Goal: Book appointment/travel/reservation

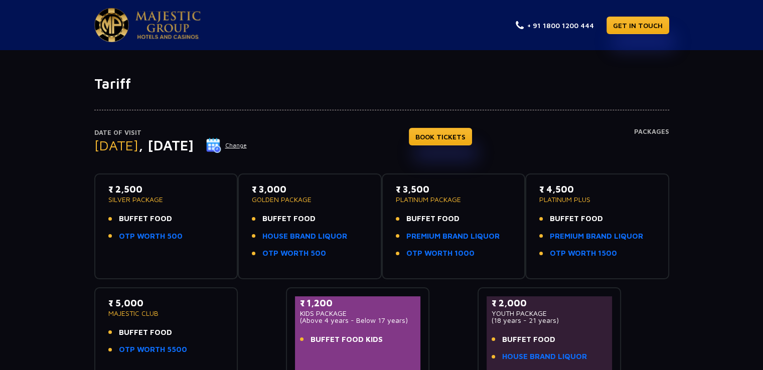
click at [247, 145] on button "Change" at bounding box center [227, 145] width 42 height 16
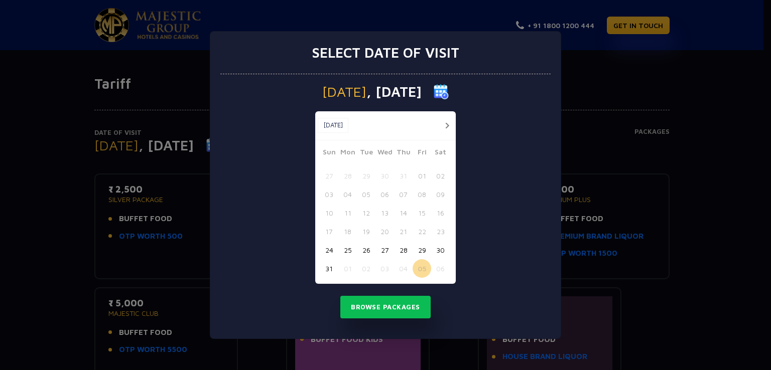
click at [450, 124] on button "button" at bounding box center [447, 125] width 13 height 13
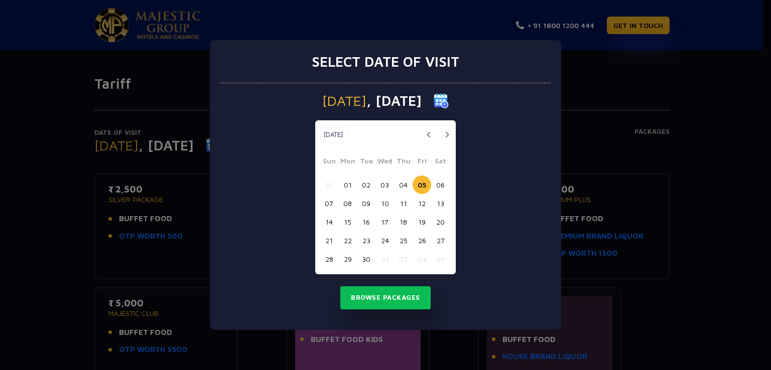
click at [363, 204] on button "09" at bounding box center [366, 203] width 19 height 19
click at [376, 304] on button "Browse Packages" at bounding box center [385, 298] width 90 height 23
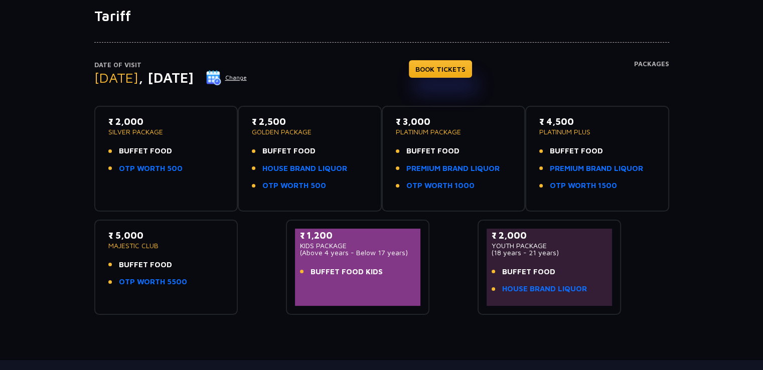
scroll to position [68, 0]
click at [606, 168] on link "PREMIUM BRAND LIQUOR" at bounding box center [596, 169] width 93 height 12
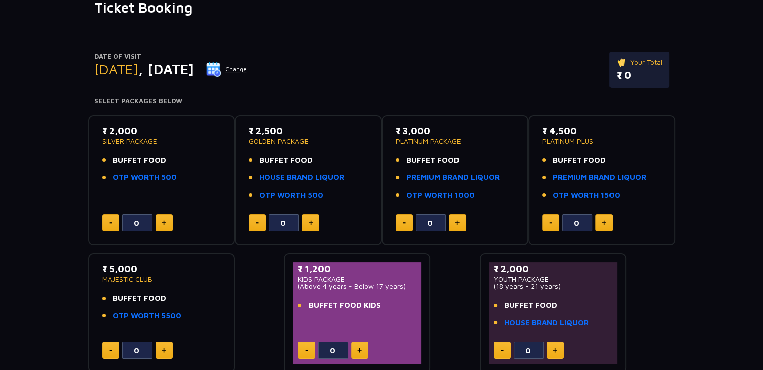
scroll to position [77, 0]
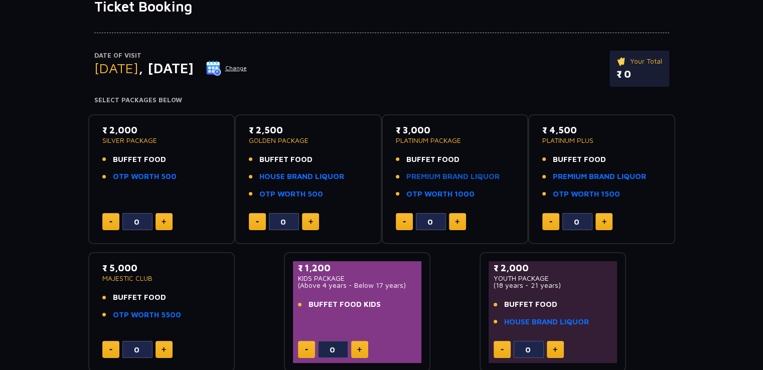
click at [433, 176] on link "PREMIUM BRAND LIQUOR" at bounding box center [452, 177] width 93 height 12
click at [460, 223] on button at bounding box center [457, 221] width 17 height 17
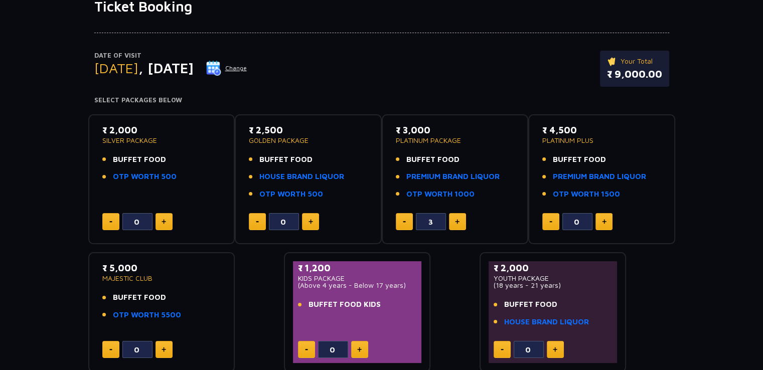
type input "4"
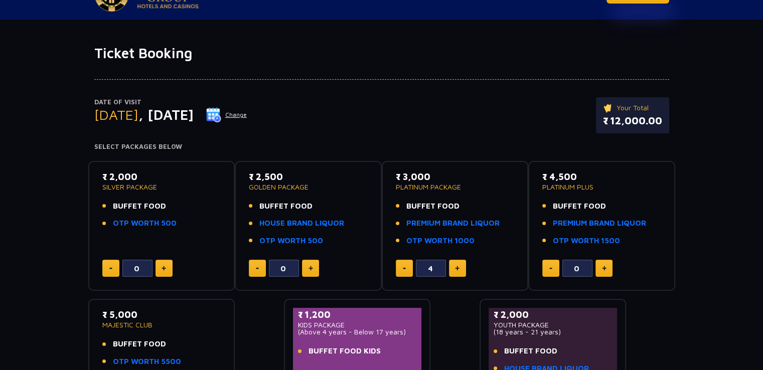
scroll to position [0, 0]
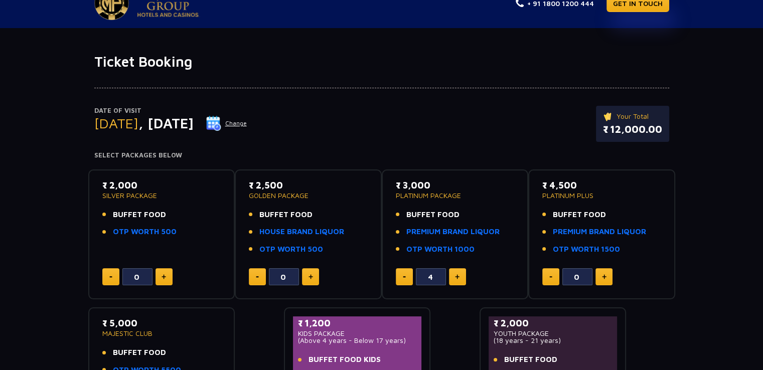
scroll to position [88, 0]
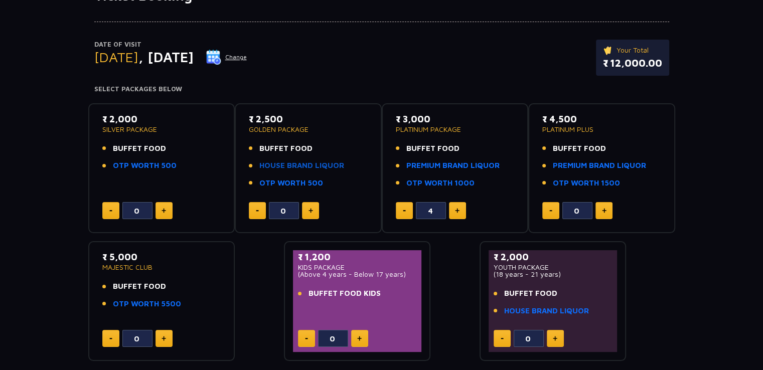
click at [313, 167] on link "HOUSE BRAND LIQUOR" at bounding box center [301, 166] width 85 height 12
click at [319, 166] on link "HOUSE BRAND LIQUOR" at bounding box center [301, 166] width 85 height 12
